Goal: Task Accomplishment & Management: Manage account settings

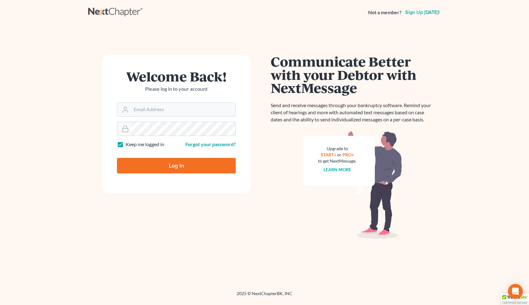
type input "info@bell-law.net"
click at [171, 170] on input "Log In" at bounding box center [176, 165] width 119 height 15
type input "Thinking..."
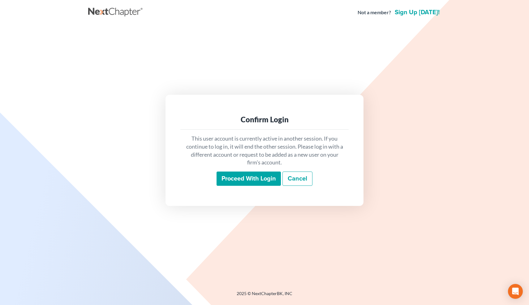
click at [248, 178] on input "Proceed with login" at bounding box center [249, 178] width 64 height 14
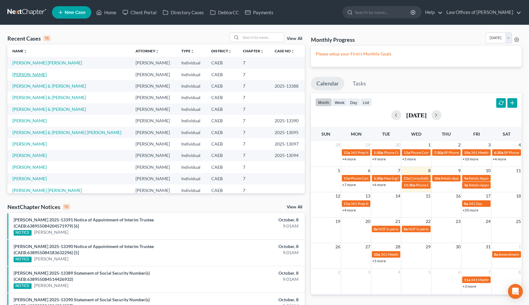
click at [31, 74] on link "Ruiz, Susana" at bounding box center [29, 74] width 34 height 5
select select "0"
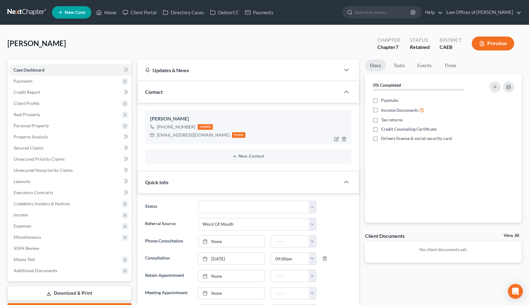
scroll to position [200, 0]
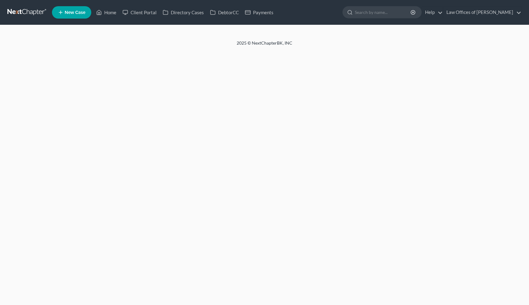
select select "0"
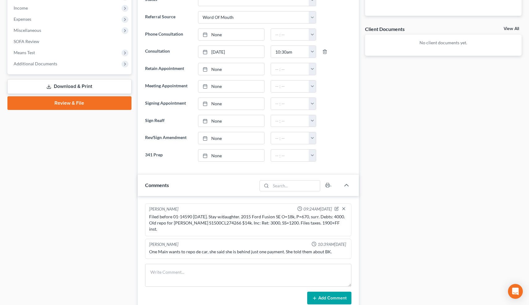
scroll to position [217, 0]
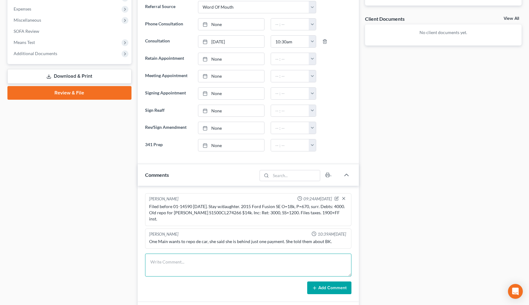
click at [216, 253] on textarea at bounding box center [248, 264] width 207 height 23
type textarea "Was in a "small" accident. Adv she's ok as long as her award is less than $35k …"
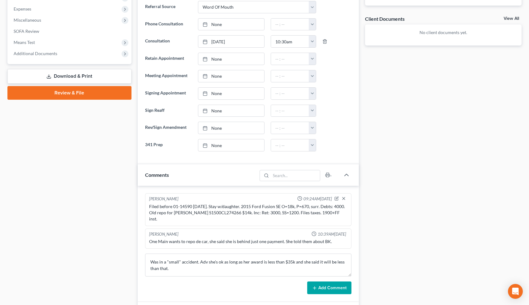
click at [329, 282] on button "Add Comment" at bounding box center [329, 287] width 44 height 13
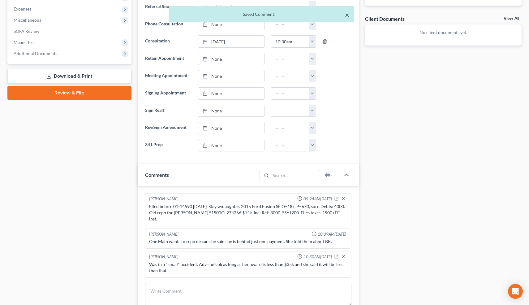
click at [347, 17] on button "×" at bounding box center [347, 14] width 4 height 7
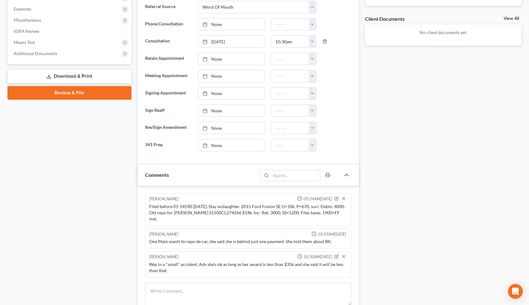
scroll to position [0, 0]
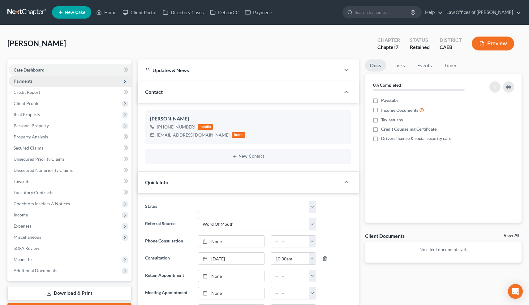
click at [29, 80] on span "Payments" at bounding box center [23, 80] width 19 height 5
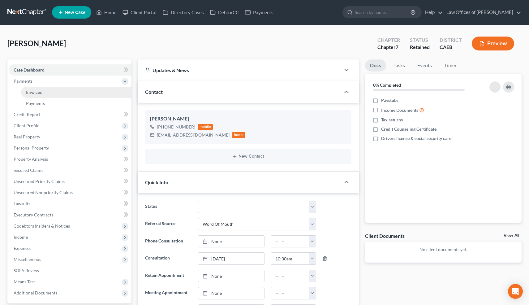
click at [31, 95] on link "Invoices" at bounding box center [76, 92] width 110 height 11
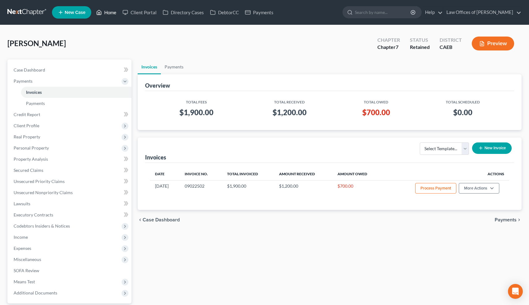
click at [105, 13] on link "Home" at bounding box center [106, 12] width 26 height 11
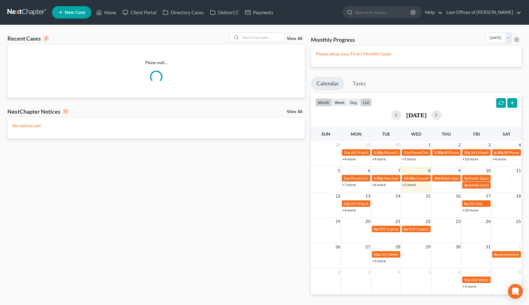
click at [365, 101] on button "list" at bounding box center [366, 102] width 12 height 8
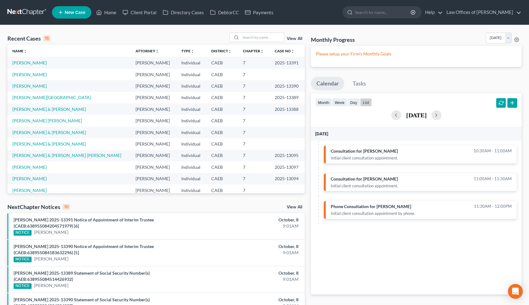
click at [58, 208] on div "NextChapter Notices 10" at bounding box center [38, 206] width 63 height 7
click at [261, 39] on input "search" at bounding box center [262, 37] width 43 height 9
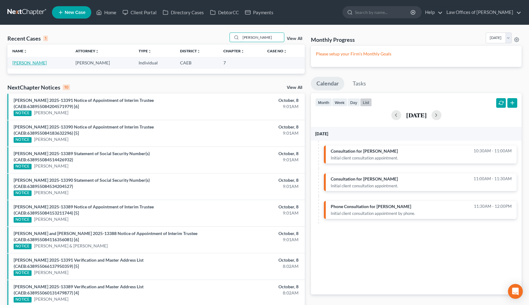
type input "baljit"
click at [31, 65] on link "[PERSON_NAME]" at bounding box center [29, 62] width 34 height 5
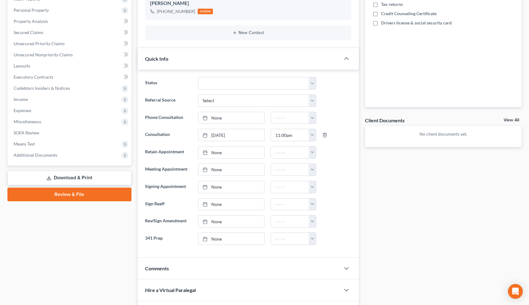
scroll to position [116, 0]
click at [206, 271] on div "Comments" at bounding box center [239, 267] width 203 height 21
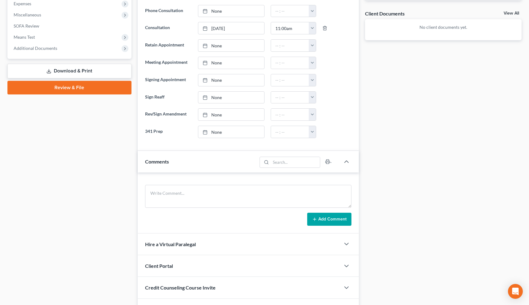
scroll to position [224, 0]
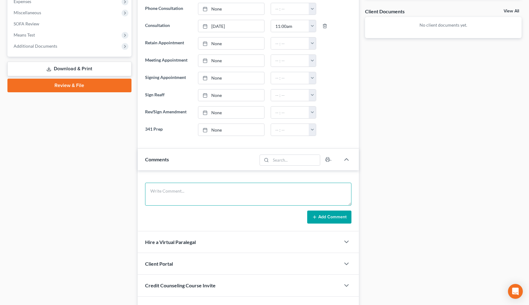
click at [194, 195] on textarea at bounding box center [248, 194] width 207 height 23
click at [262, 197] on textarea "Has been an employee truck driver. Stopped working Aug 27. Had a stroke. Is app…" at bounding box center [248, 194] width 207 height 23
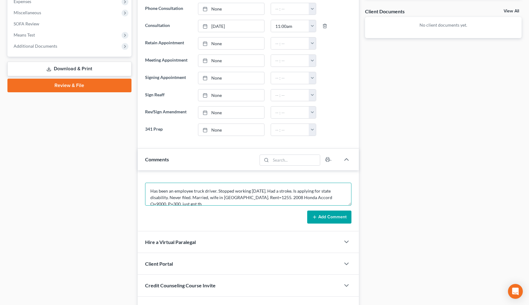
scroll to position [1, 0]
click at [166, 203] on textarea "Has been an employee truck driver. Stopped working Aug 27. Had a stroke. Is app…" at bounding box center [248, 194] width 207 height 23
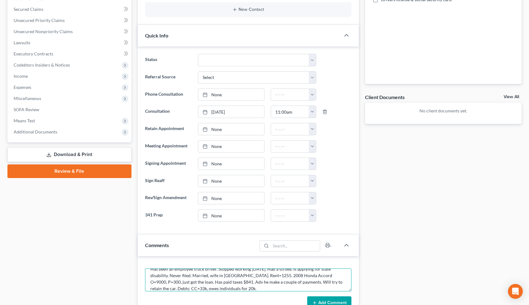
scroll to position [180, 0]
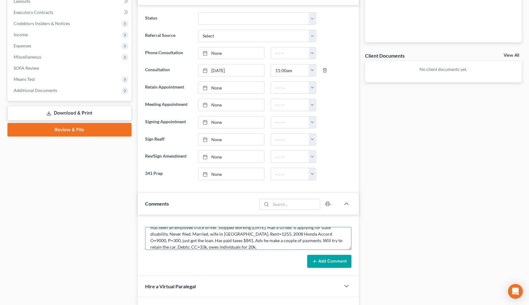
click at [223, 245] on textarea "Has been an employee truck driver. Stopped working Aug 27. Had a stroke. Is app…" at bounding box center [248, 238] width 207 height 23
click at [166, 246] on textarea "Has been an employee truck driver. Stopped working Aug 27. Had a stroke. Is app…" at bounding box center [248, 238] width 207 height 23
click at [265, 234] on textarea "NO ENGLISH-NEPHEW TRANSLATED IN OFFICE. Has been an employee truck driver. Stop…" at bounding box center [248, 238] width 207 height 23
click at [289, 242] on textarea "NO ENGLISH-NEPHEW TRANSLATED IN OFFICE. Has been an employee truck driver. Stop…" at bounding box center [248, 238] width 207 height 23
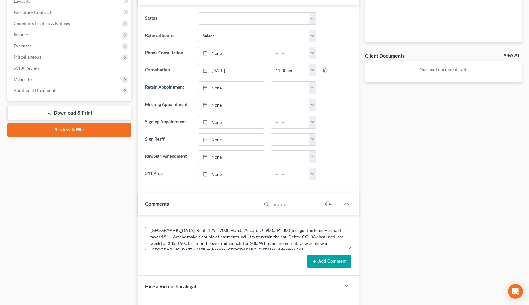
scroll to position [3, 0]
click at [240, 246] on textarea "NO ENGLISH-NEPHEW TRANSLATED IN OFFICE. Has been an employee truck driver. Stop…" at bounding box center [248, 238] width 207 height 23
click at [149, 227] on textarea "PUNJABI-NO ENGLISH-NEPHEW TRANSLATED IN OFFICE. Has been an employee truck driv…" at bounding box center [248, 238] width 207 height 23
click at [303, 243] on textarea "PUNJABI-NO ENGLISH-NEPHEW TRANSLATED IN OFFICE. Has been an employee truck driv…" at bounding box center [248, 238] width 207 height 23
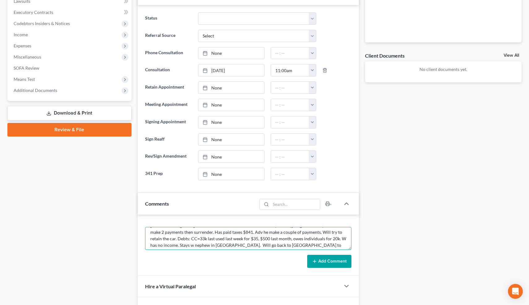
type textarea "PUNJABI-NO ENGLISH-NEPHEW TRANSLATED IN OFFICE. Has been an employee truck driv…"
click at [124, 203] on div "Case Dashboard Payments Invoices Payments Payments Credit Report Client Profile" at bounding box center [69, 120] width 130 height 483
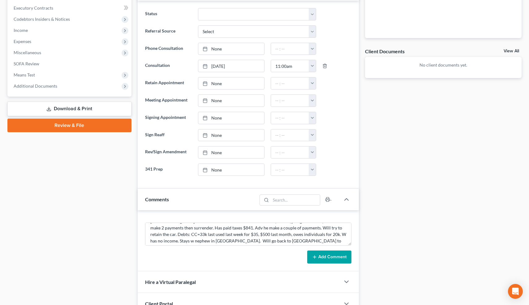
scroll to position [179, 0]
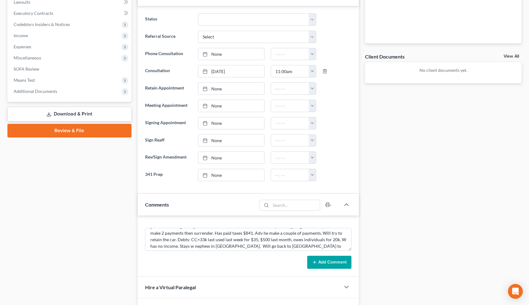
click at [326, 266] on button "Add Comment" at bounding box center [329, 262] width 44 height 13
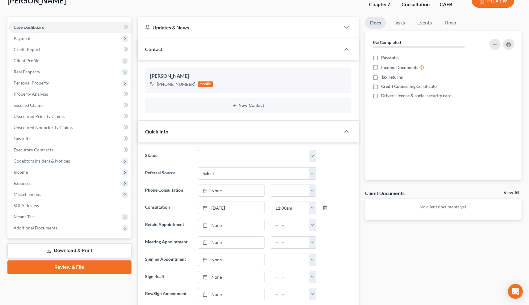
scroll to position [0, 0]
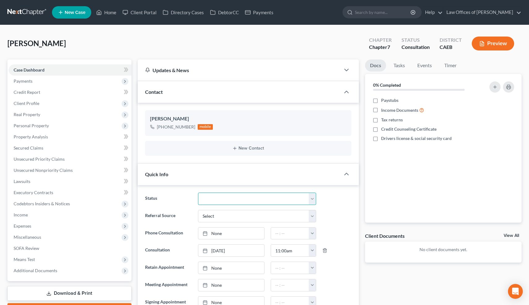
click at [226, 197] on select "Cancelled/Refund Closed Consultation Declined Discharged Filed Income Check In …" at bounding box center [257, 198] width 118 height 12
select select "10"
click at [198, 192] on select "Cancelled/Refund Closed Consultation Declined Discharged Filed Income Check In …" at bounding box center [257, 198] width 118 height 12
click at [114, 11] on link "Home" at bounding box center [106, 12] width 26 height 11
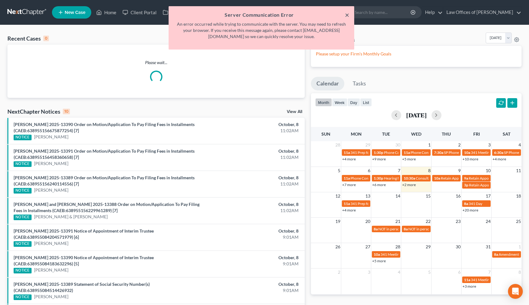
click at [348, 16] on button "×" at bounding box center [347, 14] width 4 height 7
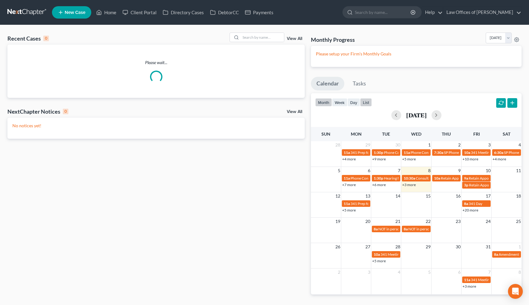
click at [371, 103] on button "list" at bounding box center [366, 102] width 12 height 8
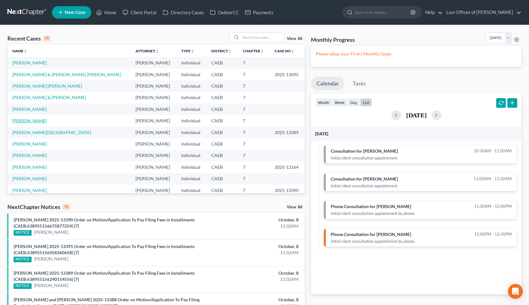
click at [46, 120] on link "Rodriguez, Valentina" at bounding box center [29, 120] width 34 height 5
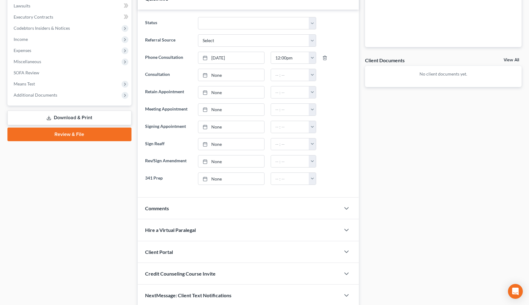
scroll to position [200, 0]
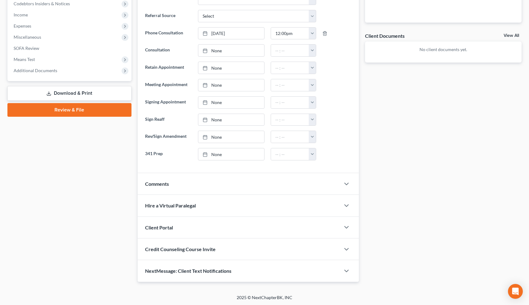
click at [174, 183] on div "Comments" at bounding box center [239, 183] width 203 height 21
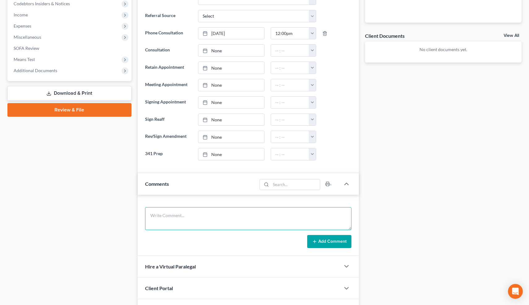
click at [172, 214] on textarea at bounding box center [248, 218] width 207 height 23
click at [316, 214] on textarea "Lawsuit against previous employer for 25k. Adv re: exemption. 2018 Toy Carolla …" at bounding box center [248, 218] width 207 height 23
click at [290, 216] on textarea "Lawsuit against previous employer for 25k. Adv re: exemption. 2018 Toy Carolla …" at bounding box center [248, 218] width 207 height 23
click at [339, 215] on textarea "Lawsuit against previous employer for 25k. Adv re: exemption. 2018 Toy Corolla …" at bounding box center [248, 218] width 207 height 23
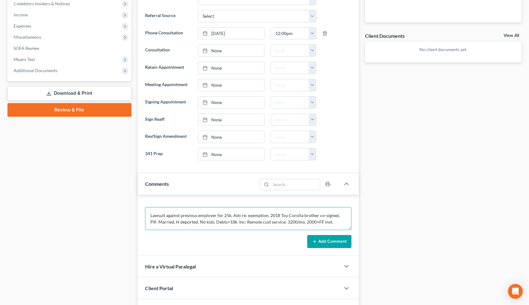
type textarea "Lawsuit against previous employer for 25k. Adv re: exemption. 2018 Toy Corolla …"
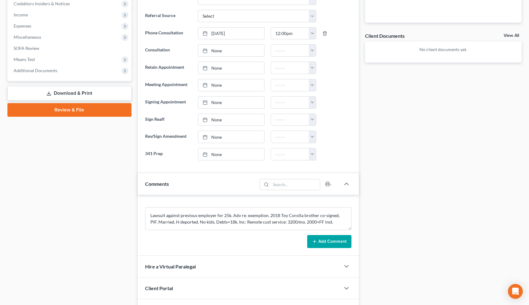
click at [342, 236] on button "Add Comment" at bounding box center [329, 241] width 44 height 13
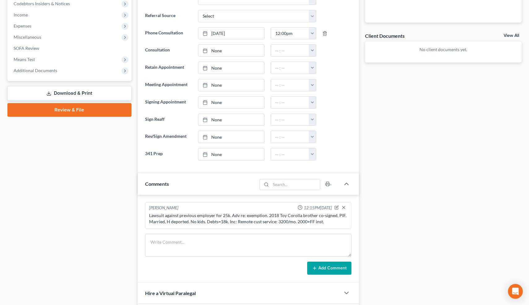
scroll to position [287, 0]
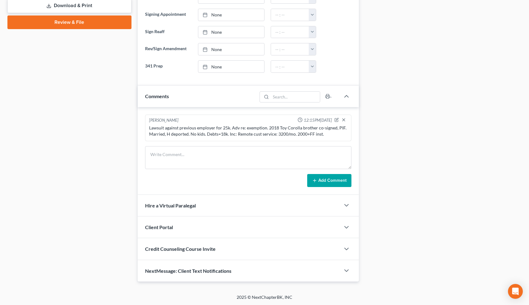
click at [338, 265] on div "NextMessage: Client Text Notifications" at bounding box center [239, 270] width 203 height 21
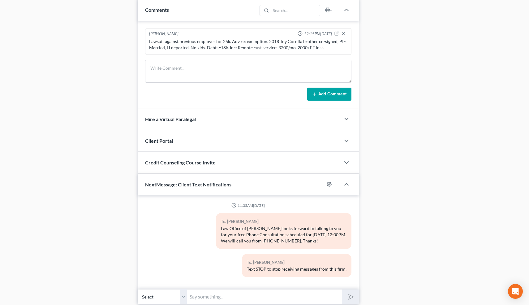
scroll to position [378, 0]
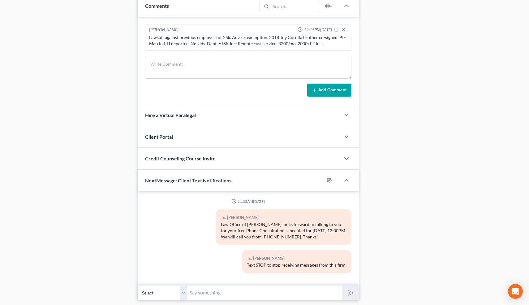
click at [253, 290] on input "text" at bounding box center [264, 292] width 155 height 15
type input "Nice talking to you! Like I said, just reply here if you have any questions or …"
click at [342, 285] on button "submit" at bounding box center [350, 292] width 17 height 15
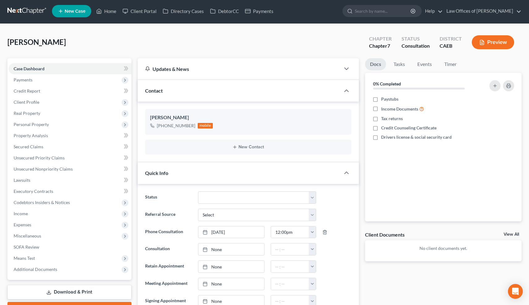
scroll to position [15, 0]
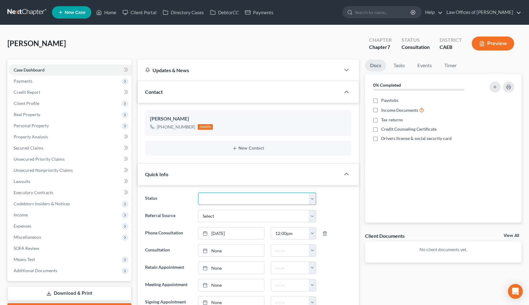
click at [252, 201] on select "Cancelled/Refund Closed Consultation Declined Discharged Filed Income Check In …" at bounding box center [257, 198] width 118 height 12
select select "10"
click at [198, 192] on select "Cancelled/Refund Closed Consultation Declined Discharged Filed Income Check In …" at bounding box center [257, 198] width 118 height 12
click at [108, 14] on link "Home" at bounding box center [106, 12] width 26 height 11
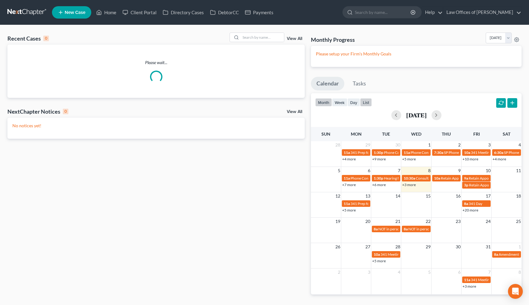
click at [368, 99] on button "list" at bounding box center [366, 102] width 12 height 8
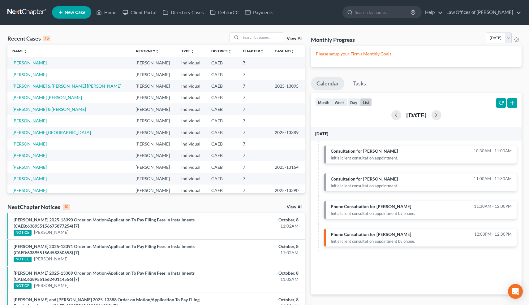
click at [24, 121] on link "[PERSON_NAME]" at bounding box center [29, 120] width 34 height 5
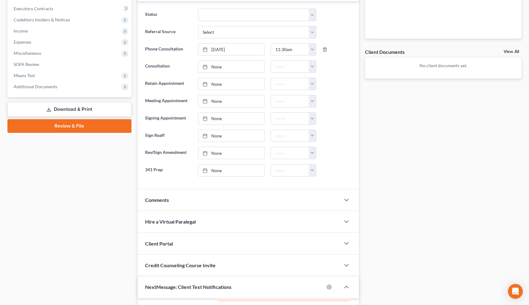
scroll to position [185, 0]
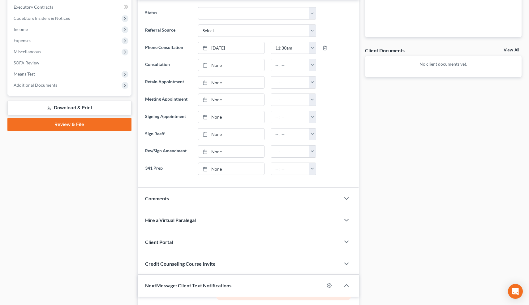
click at [188, 196] on div "Comments" at bounding box center [239, 198] width 203 height 21
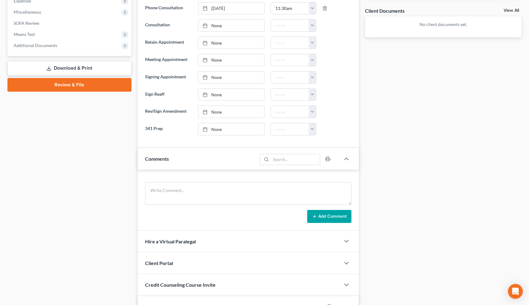
scroll to position [224, 0]
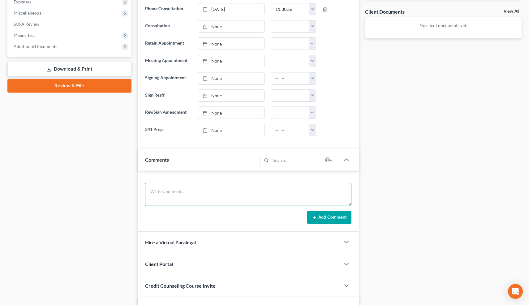
click at [209, 197] on textarea at bounding box center [248, 194] width 207 height 23
type textarea "Div, son. Filed 5 years ago 2-29-20. Declined."
click at [328, 217] on button "Add Comment" at bounding box center [329, 217] width 44 height 13
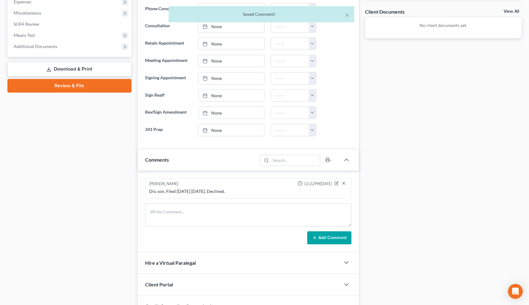
scroll to position [224, 0]
click at [348, 15] on button "×" at bounding box center [347, 14] width 4 height 7
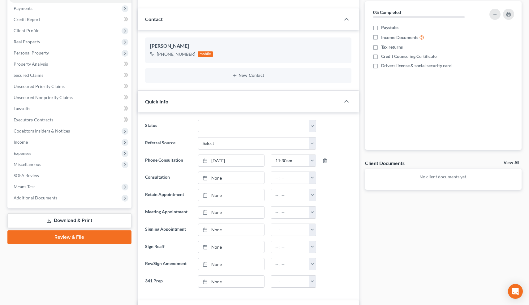
scroll to position [0, 0]
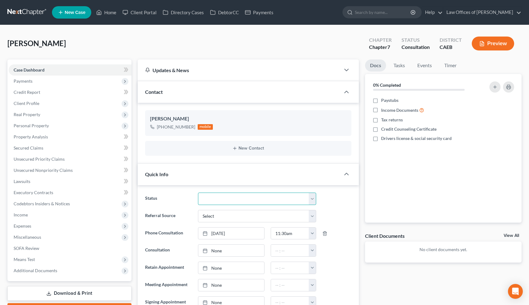
click at [225, 199] on select "Cancelled/Refund Closed Consultation Declined Discharged Filed Income Check In …" at bounding box center [257, 198] width 118 height 12
select select "3"
click at [198, 192] on select "Cancelled/Refund Closed Consultation Declined Discharged Filed Income Check In …" at bounding box center [257, 198] width 118 height 12
click at [110, 12] on link "Home" at bounding box center [106, 12] width 26 height 11
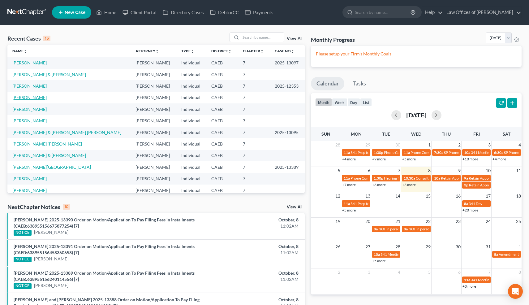
click at [39, 97] on link "[PERSON_NAME]" at bounding box center [29, 97] width 34 height 5
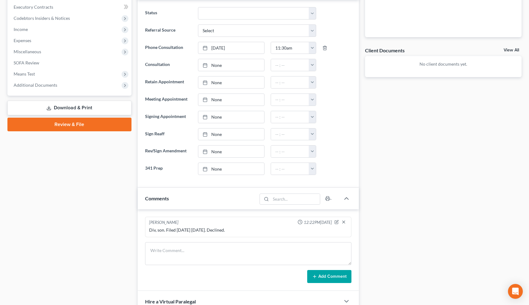
scroll to position [186, 0]
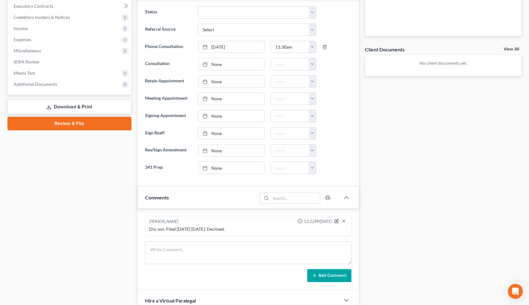
click at [338, 221] on icon "button" at bounding box center [337, 221] width 4 height 4
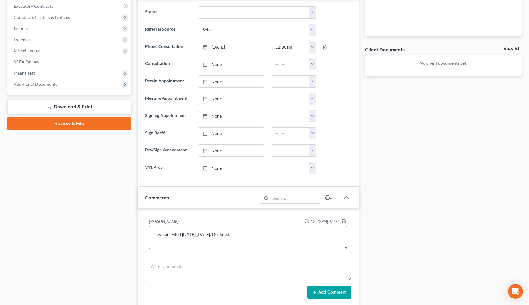
click at [220, 235] on textarea "Div, son. Filed 5 years ago 2-29-20. Declined." at bounding box center [248, 237] width 199 height 23
paste textarea "20-10773"
type textarea "Div, son. Filed 5 years ago 2-29-20. 20-10773. Declined."
click at [343, 222] on icon "button" at bounding box center [344, 221] width 4 height 4
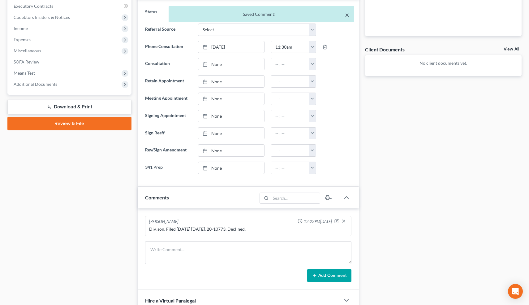
click at [348, 15] on button "×" at bounding box center [347, 14] width 4 height 7
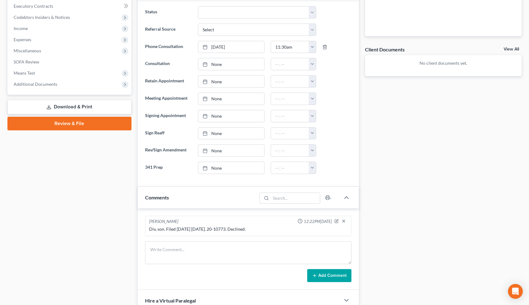
scroll to position [0, 0]
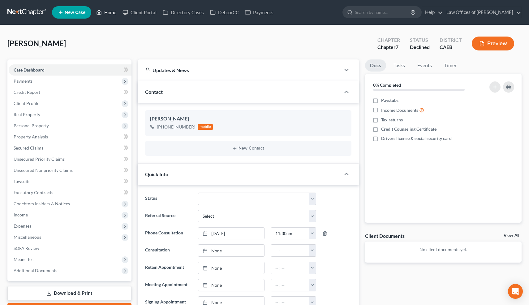
click at [112, 12] on link "Home" at bounding box center [106, 12] width 26 height 11
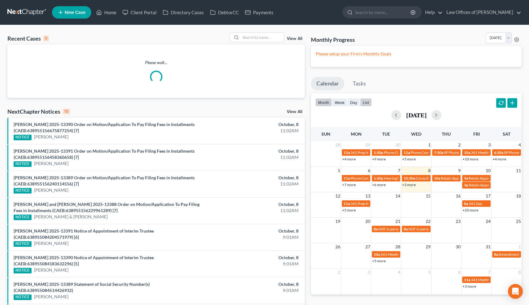
click at [367, 103] on button "list" at bounding box center [366, 102] width 12 height 8
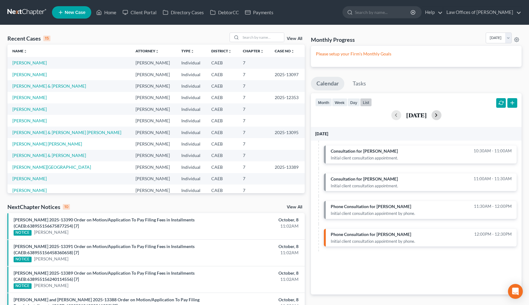
click at [442, 113] on button "button" at bounding box center [437, 115] width 10 height 10
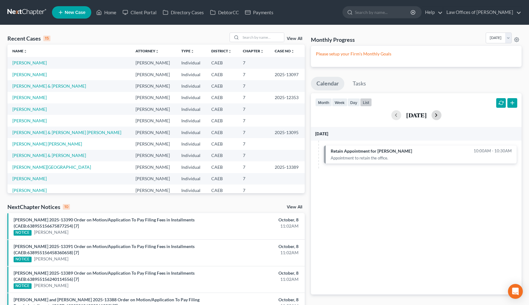
click at [442, 113] on button "button" at bounding box center [437, 115] width 10 height 10
click at [391, 114] on button "button" at bounding box center [396, 115] width 10 height 10
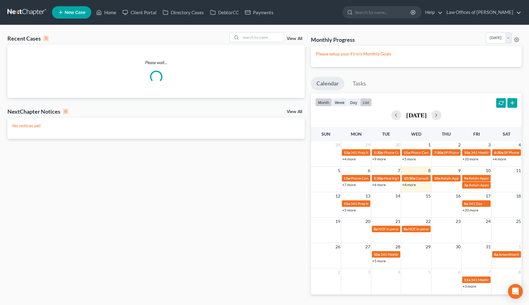
click at [368, 102] on button "list" at bounding box center [366, 102] width 12 height 8
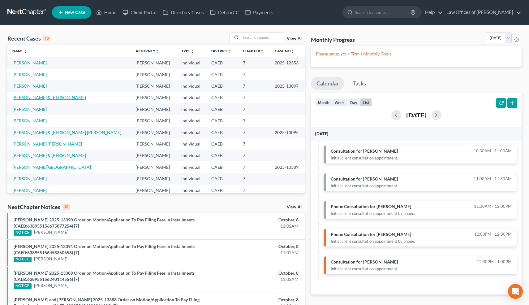
click at [42, 97] on link "Gonzales, Elisandro & Savannah" at bounding box center [49, 97] width 74 height 5
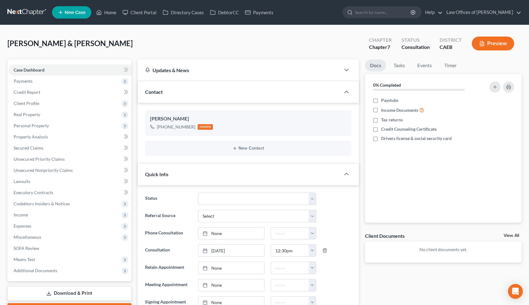
scroll to position [200, 0]
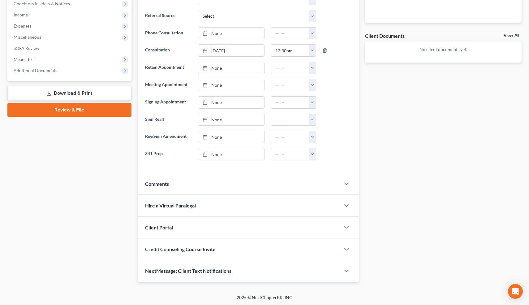
click at [341, 187] on div at bounding box center [349, 184] width 19 height 12
click at [347, 182] on icon "button" at bounding box center [346, 183] width 7 height 7
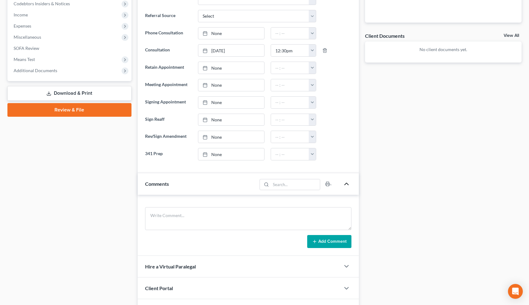
scroll to position [261, 0]
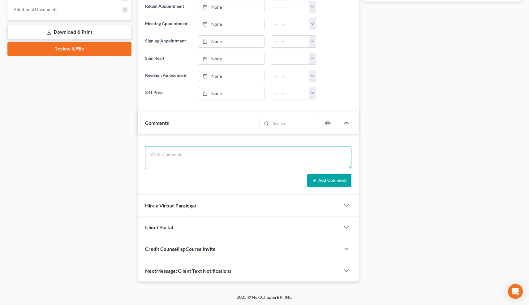
click at [274, 154] on textarea at bounding box center [248, 157] width 207 height 23
type textarea "E"
click at [215, 153] on textarea "Never filed. Buying O=250k, V-sam, bought in April 25. P=1981, retain." at bounding box center [248, 157] width 207 height 23
click at [291, 155] on textarea "Never filed. Buying O=250k, V-same, bought in April 25. P=1981, retain." at bounding box center [248, 157] width 207 height 23
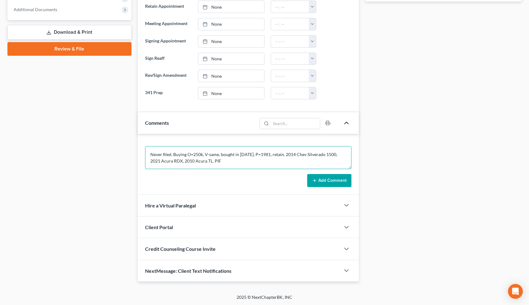
click at [336, 155] on textarea "Never filed. Buying O=250k, V-same, bought in April 25. P=1981, retain. 2014 Ch…" at bounding box center [248, 157] width 207 height 23
click at [203, 162] on textarea "Never filed. Buying O=250k, V-same, bought in April 25. P=1981, retain. 2014 Ch…" at bounding box center [248, 157] width 207 height 23
click at [170, 160] on textarea "Never filed. Buying O=250k, V-same, bought in April 25. P=1981, retain. 2014 Ch…" at bounding box center [248, 157] width 207 height 23
click at [243, 162] on textarea "Never filed. Buying O=250k, V-same, bought in April 25. P=1981, retain. 2014 Ch…" at bounding box center [248, 157] width 207 height 23
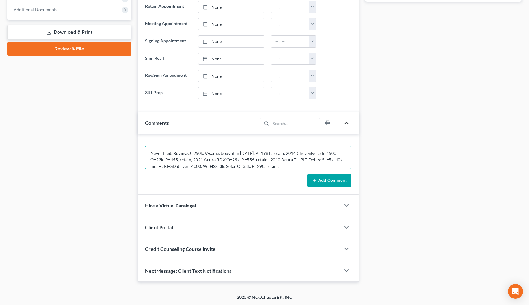
click at [341, 161] on textarea "Never filed. Buying O=250k, V-same, bought in April 25. P=1981, retain. 2014 Ch…" at bounding box center [248, 157] width 207 height 23
type textarea "Never filed. Buying O=250k, V-same, bought in April 25. P=1981, retain. 2014 Ch…"
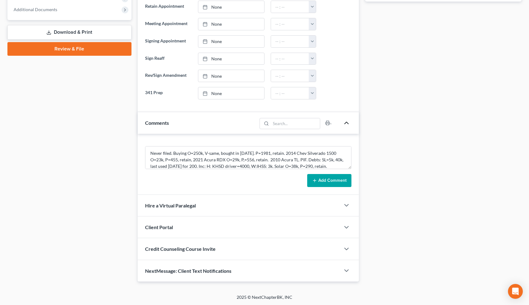
click at [339, 179] on button "Add Comment" at bounding box center [329, 180] width 44 height 13
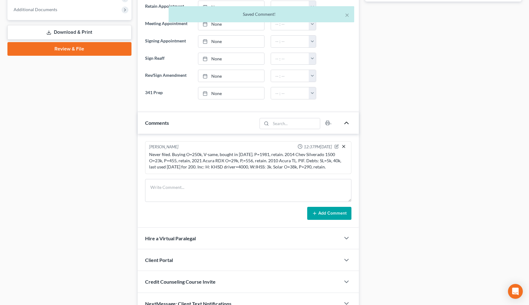
scroll to position [253, 0]
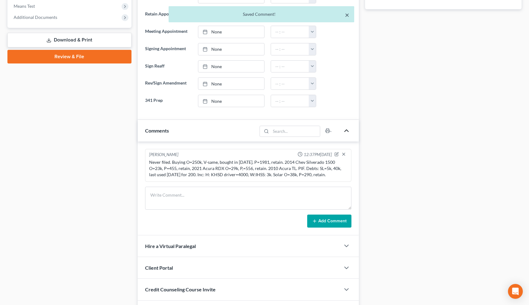
click at [348, 14] on button "×" at bounding box center [347, 14] width 4 height 7
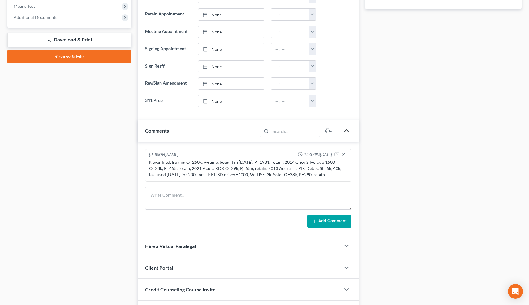
drag, startPoint x: 348, startPoint y: 14, endPoint x: 340, endPoint y: 20, distance: 9.7
click at [340, 20] on ng-include "Status Cancelled/Refund Closed Consultation Declined Discharged Filed Income Ch…" at bounding box center [248, 23] width 207 height 168
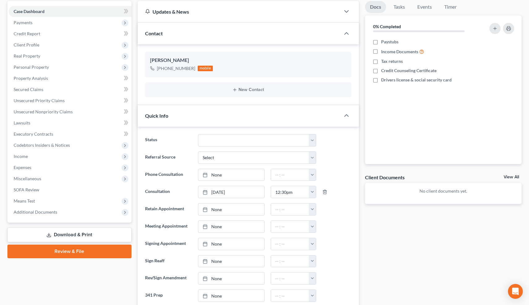
scroll to position [0, 0]
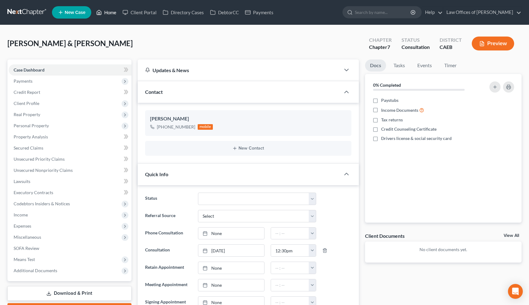
click at [110, 14] on link "Home" at bounding box center [106, 12] width 26 height 11
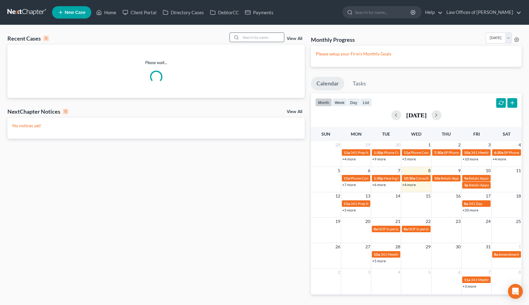
click at [252, 39] on input "search" at bounding box center [262, 37] width 43 height 9
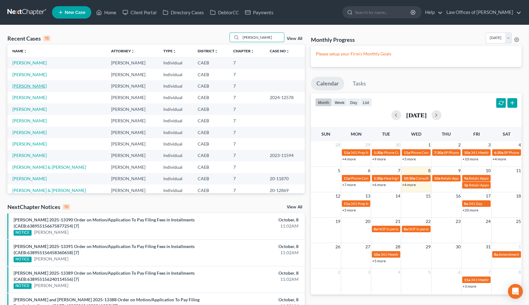
type input "salazar"
click at [37, 86] on link "[PERSON_NAME]" at bounding box center [29, 85] width 34 height 5
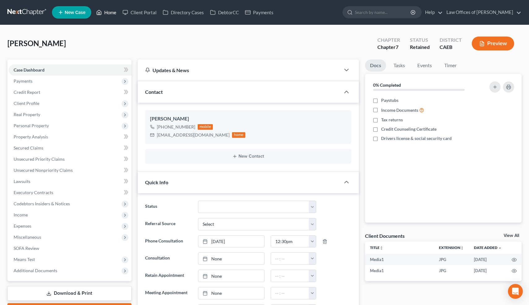
click at [110, 14] on link "Home" at bounding box center [106, 12] width 26 height 11
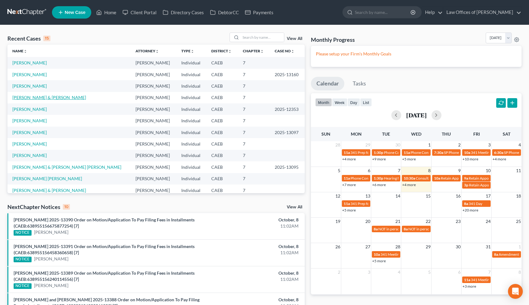
click at [66, 97] on link "[PERSON_NAME] & [PERSON_NAME]" at bounding box center [49, 97] width 74 height 5
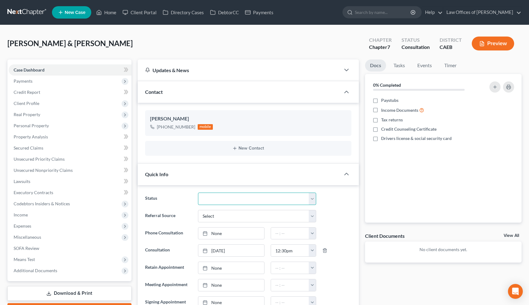
click at [241, 197] on select "Cancelled/Refund Closed Consultation Declined Discharged Filed Income Check In …" at bounding box center [257, 198] width 118 height 12
select select "14"
click at [198, 192] on select "Cancelled/Refund Closed Consultation Declined Discharged Filed Income Check In …" at bounding box center [257, 198] width 118 height 12
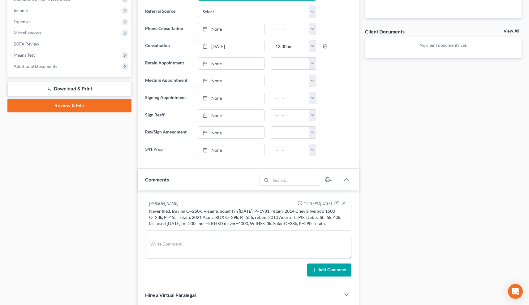
scroll to position [217, 0]
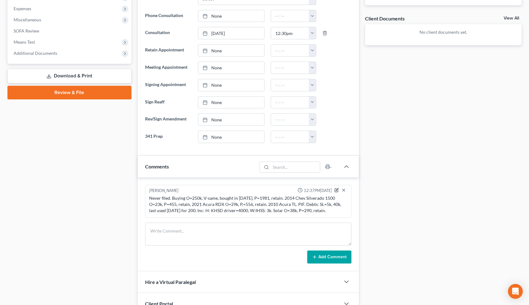
click at [337, 191] on icon "button" at bounding box center [337, 190] width 4 height 4
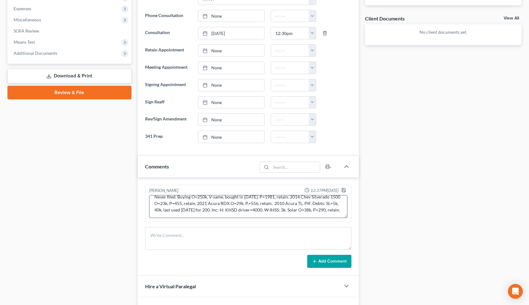
scroll to position [13, 0]
click at [202, 213] on textarea "Never filed. Buying O=250k, V-same, bought in April 25. P=1981, retain. 2014 Ch…" at bounding box center [248, 206] width 199 height 23
type textarea "Never filed. Buying O=250k, V-same, bought in April 25. P=1981, retain. 2014 Ch…"
click at [344, 190] on polyline "button" at bounding box center [344, 191] width 2 height 2
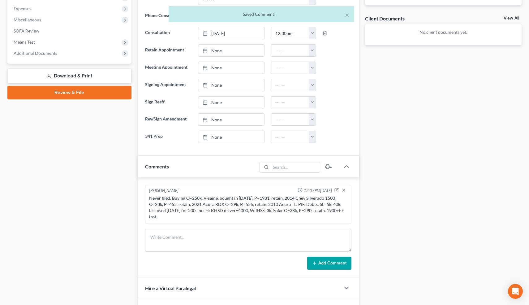
scroll to position [0, 0]
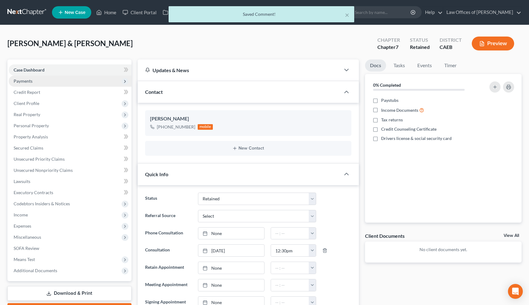
click at [34, 81] on span "Payments" at bounding box center [70, 81] width 123 height 11
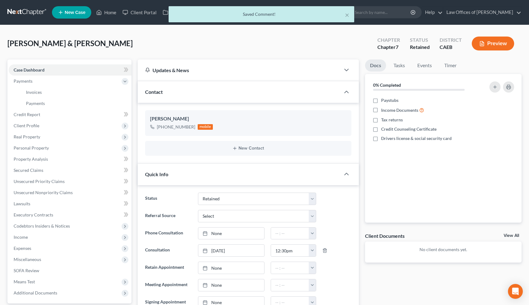
drag, startPoint x: 117, startPoint y: 45, endPoint x: 8, endPoint y: 41, distance: 108.7
click at [8, 41] on div "Gonzales, Elisandro & Savannah Upgraded Chapter Chapter 7 Status Retained Distr…" at bounding box center [264, 45] width 514 height 27
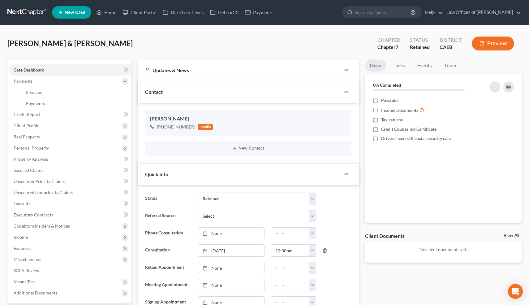
copy span "[PERSON_NAME] & [PERSON_NAME]"
click at [32, 91] on span "Invoices" at bounding box center [34, 91] width 16 height 5
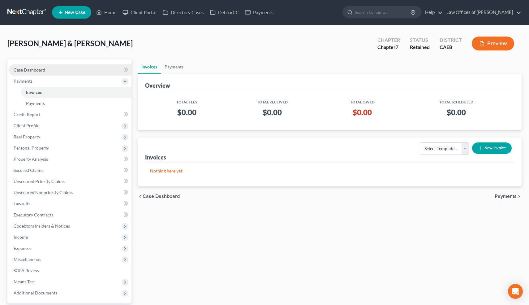
click at [34, 66] on link "Case Dashboard" at bounding box center [70, 69] width 123 height 11
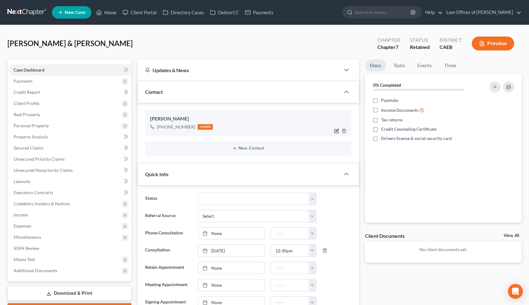
click at [337, 130] on icon "button" at bounding box center [336, 130] width 5 height 5
select select "0"
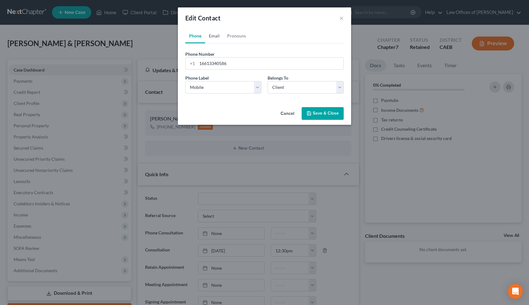
click at [215, 37] on link "Email" at bounding box center [214, 35] width 18 height 15
click at [208, 63] on input "email" at bounding box center [270, 64] width 146 height 12
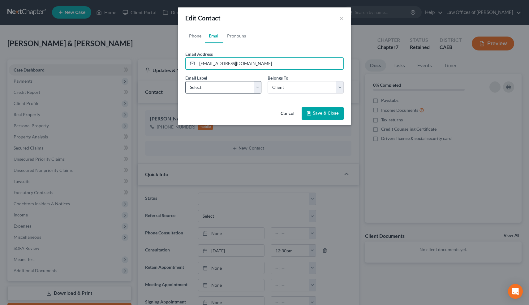
type input "eligonzales1220@icloud.com"
click at [215, 89] on select "Select Home Work Other" at bounding box center [223, 87] width 76 height 12
select select "0"
click at [185, 81] on select "Select Home Work Other" at bounding box center [223, 87] width 76 height 12
click at [313, 110] on button "Save & Close" at bounding box center [323, 113] width 42 height 13
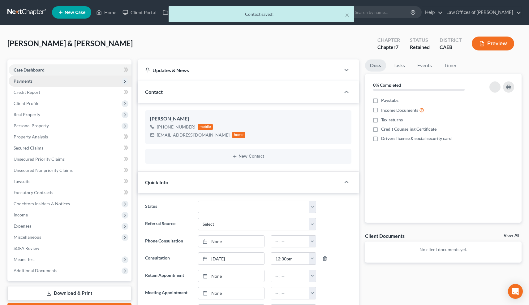
click at [36, 79] on span "Payments" at bounding box center [70, 81] width 123 height 11
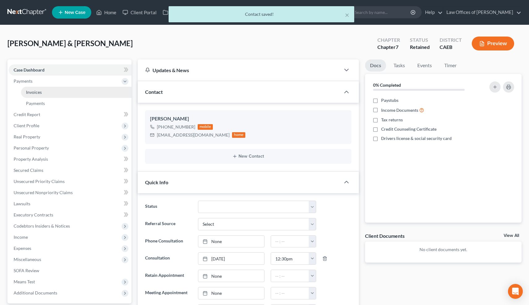
click at [72, 91] on link "Invoices" at bounding box center [76, 92] width 110 height 11
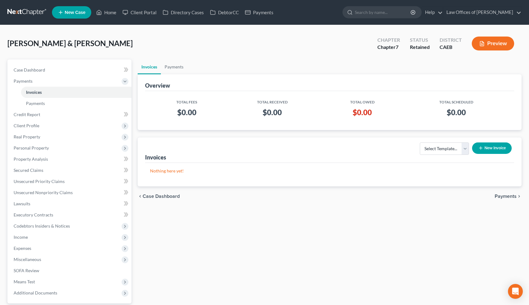
click at [488, 151] on button "New Invoice" at bounding box center [492, 147] width 40 height 11
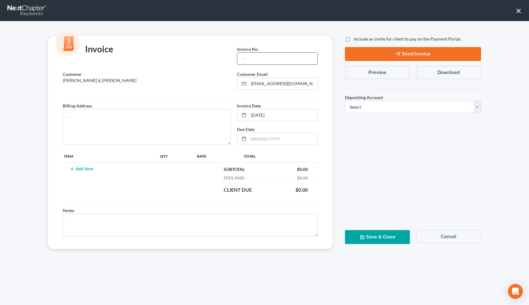
click at [287, 61] on input "text" at bounding box center [277, 59] width 80 height 12
type input "10082503"
click at [164, 126] on textarea at bounding box center [147, 127] width 168 height 36
type textarea "1331 L St."
click at [86, 170] on button "Add Item" at bounding box center [81, 168] width 27 height 5
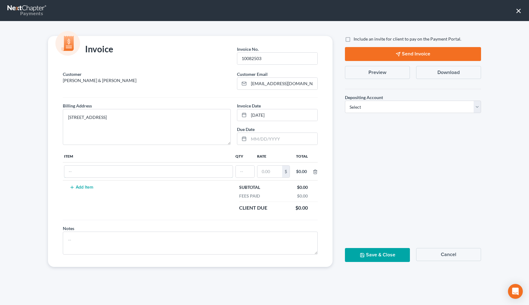
click at [86, 170] on input "text" at bounding box center [148, 172] width 168 height 12
type input "Attorneys Fees"
click at [252, 173] on input "text" at bounding box center [245, 172] width 19 height 12
type input "q"
type input "1"
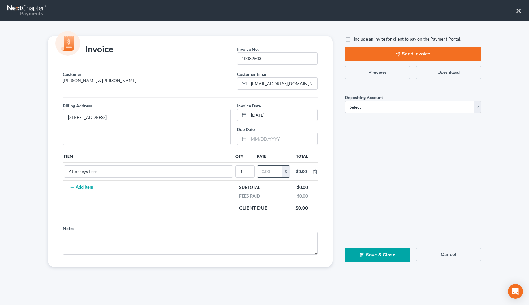
click at [266, 174] on input "text" at bounding box center [269, 172] width 25 height 12
type input "1,900"
click at [359, 104] on select "Select Operation Trust" at bounding box center [413, 107] width 136 height 12
select select "0"
click at [345, 101] on select "Select Operation Trust" at bounding box center [413, 107] width 136 height 12
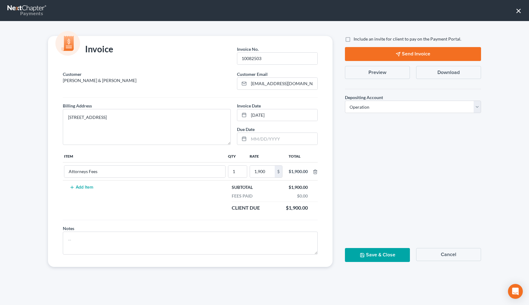
click at [366, 255] on button "Save & Close" at bounding box center [377, 255] width 65 height 14
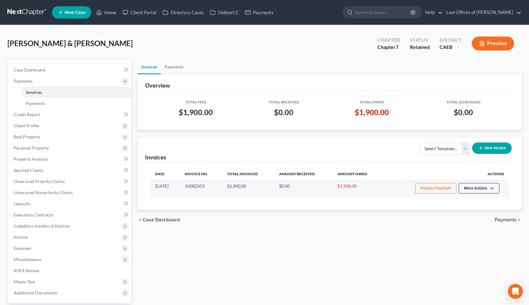
click at [479, 186] on button "More Actions" at bounding box center [479, 188] width 41 height 11
click at [470, 211] on link "Record Cash or Check Payment" at bounding box center [488, 211] width 72 height 11
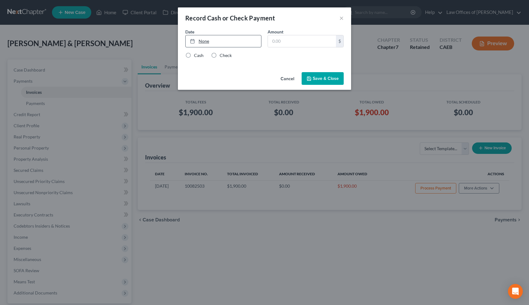
type input "10/8/2025"
click at [203, 40] on link "None" at bounding box center [224, 41] width 76 height 12
click at [285, 41] on input "text" at bounding box center [302, 41] width 68 height 12
type input "600"
click at [220, 52] on label "Check" at bounding box center [226, 55] width 12 height 6
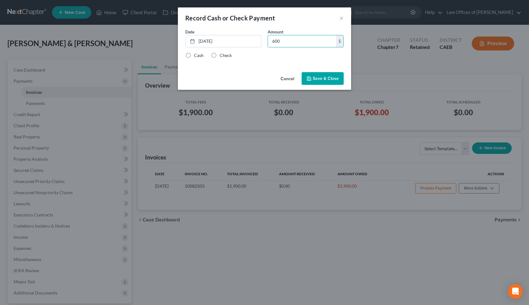
click at [222, 52] on input "Check" at bounding box center [224, 54] width 4 height 4
radio input "true"
click at [309, 75] on button "Save & Close" at bounding box center [323, 78] width 42 height 13
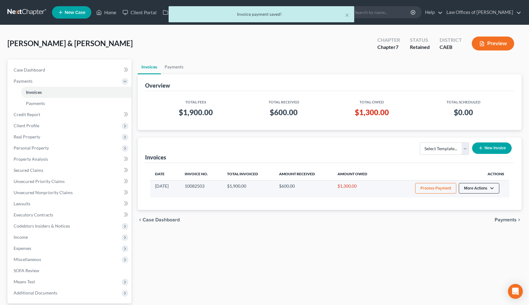
click at [474, 192] on button "More Actions" at bounding box center [479, 188] width 41 height 11
click at [472, 200] on link "View/Edit" at bounding box center [488, 201] width 72 height 11
select select "0"
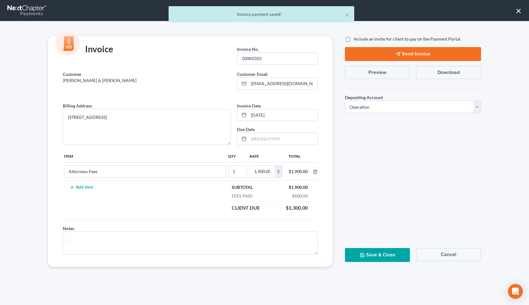
click at [390, 74] on button "Preview" at bounding box center [377, 72] width 65 height 13
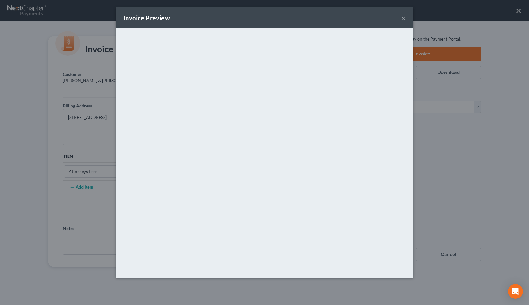
click at [403, 18] on button "×" at bounding box center [403, 17] width 4 height 7
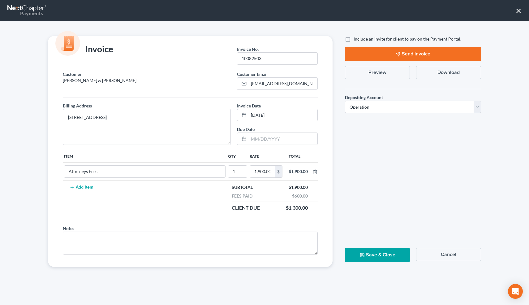
click at [376, 252] on button "Save & Close" at bounding box center [377, 255] width 65 height 14
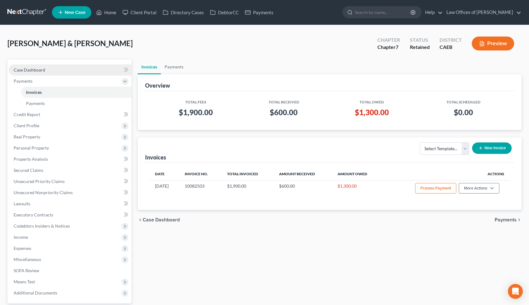
click at [20, 70] on span "Case Dashboard" at bounding box center [30, 69] width 32 height 5
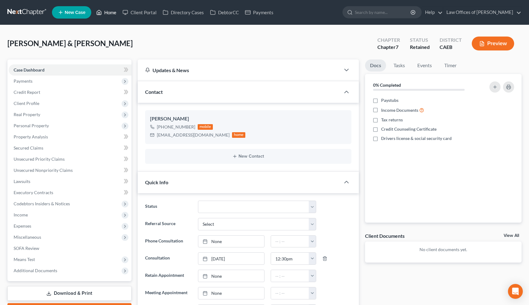
click at [110, 15] on link "Home" at bounding box center [106, 12] width 26 height 11
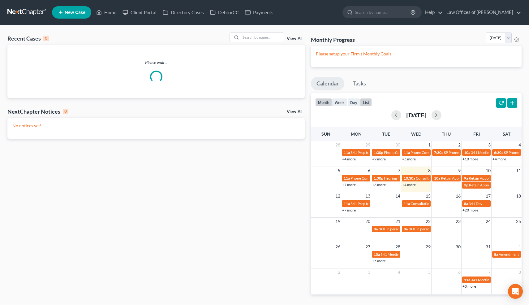
click at [368, 102] on button "list" at bounding box center [366, 102] width 12 height 8
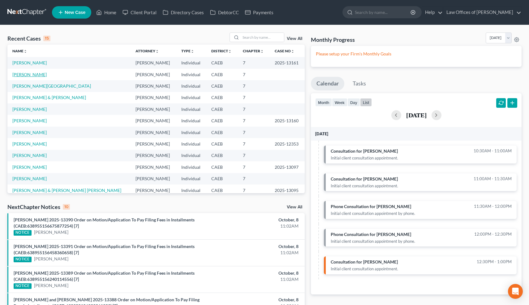
click at [30, 74] on link "[PERSON_NAME]" at bounding box center [29, 74] width 34 height 5
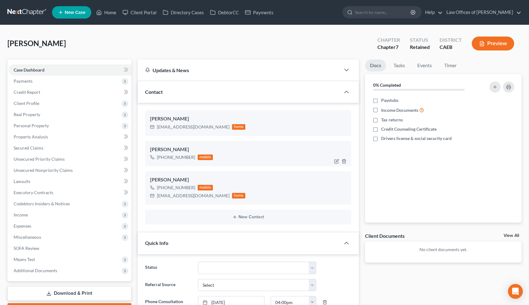
scroll to position [505, 0]
click at [344, 162] on line "button" at bounding box center [344, 161] width 0 height 1
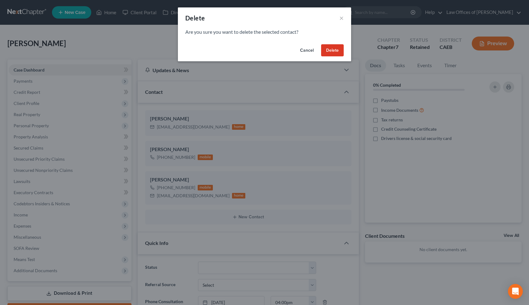
click at [336, 48] on button "Delete" at bounding box center [332, 50] width 23 height 12
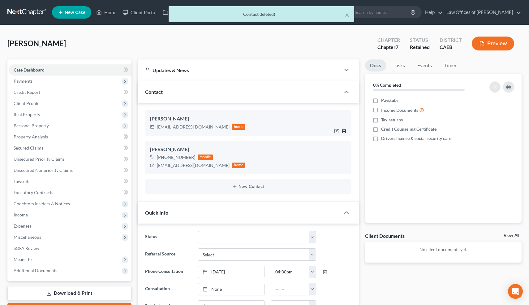
click at [343, 130] on icon "button" at bounding box center [344, 130] width 5 height 5
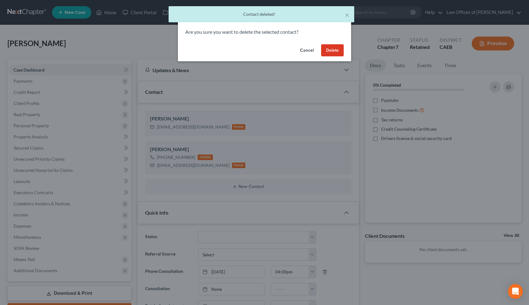
click at [334, 51] on button "Delete" at bounding box center [332, 50] width 23 height 12
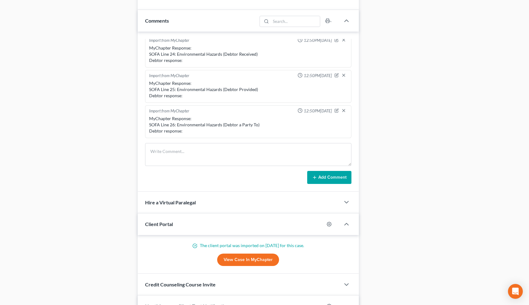
scroll to position [0, 0]
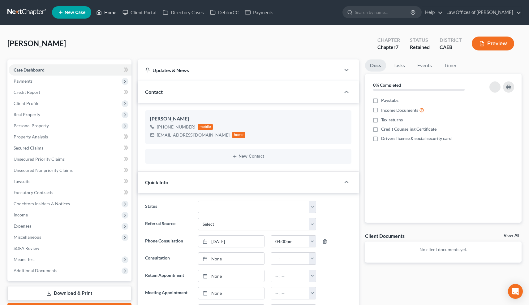
click at [109, 14] on link "Home" at bounding box center [106, 12] width 26 height 11
